Goal: Information Seeking & Learning: Learn about a topic

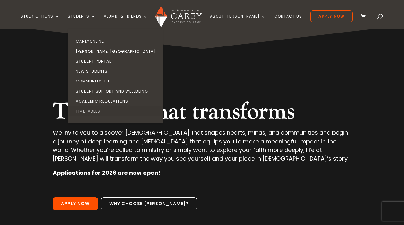
click at [106, 110] on link "Timetables" at bounding box center [116, 111] width 95 height 10
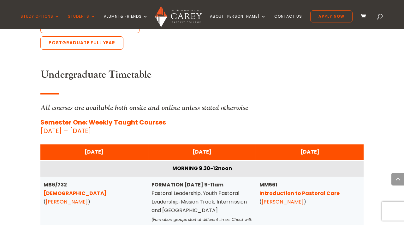
scroll to position [1501, 0]
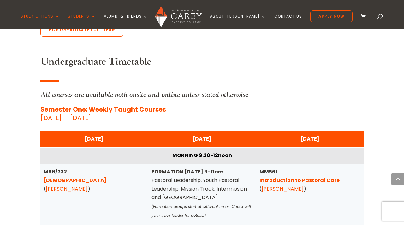
drag, startPoint x: 41, startPoint y: 111, endPoint x: 141, endPoint y: 113, distance: 100.0
click at [141, 113] on p "Semester One: Weekly Taught Courses 23 February – 19 June 2026" at bounding box center [201, 113] width 323 height 17
